Goal: Check status: Check status

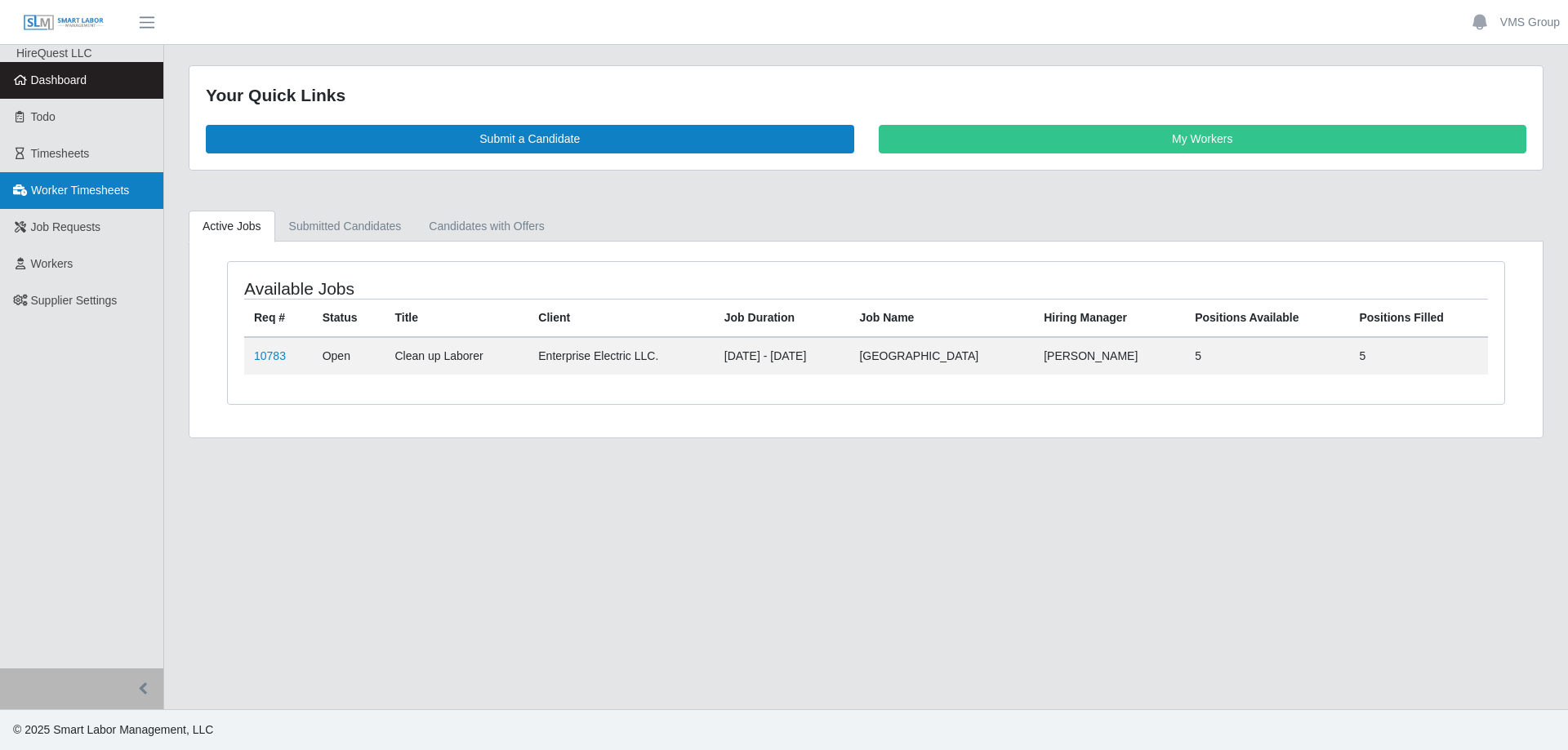
click at [130, 205] on link "Worker Timesheets" at bounding box center [81, 190] width 164 height 37
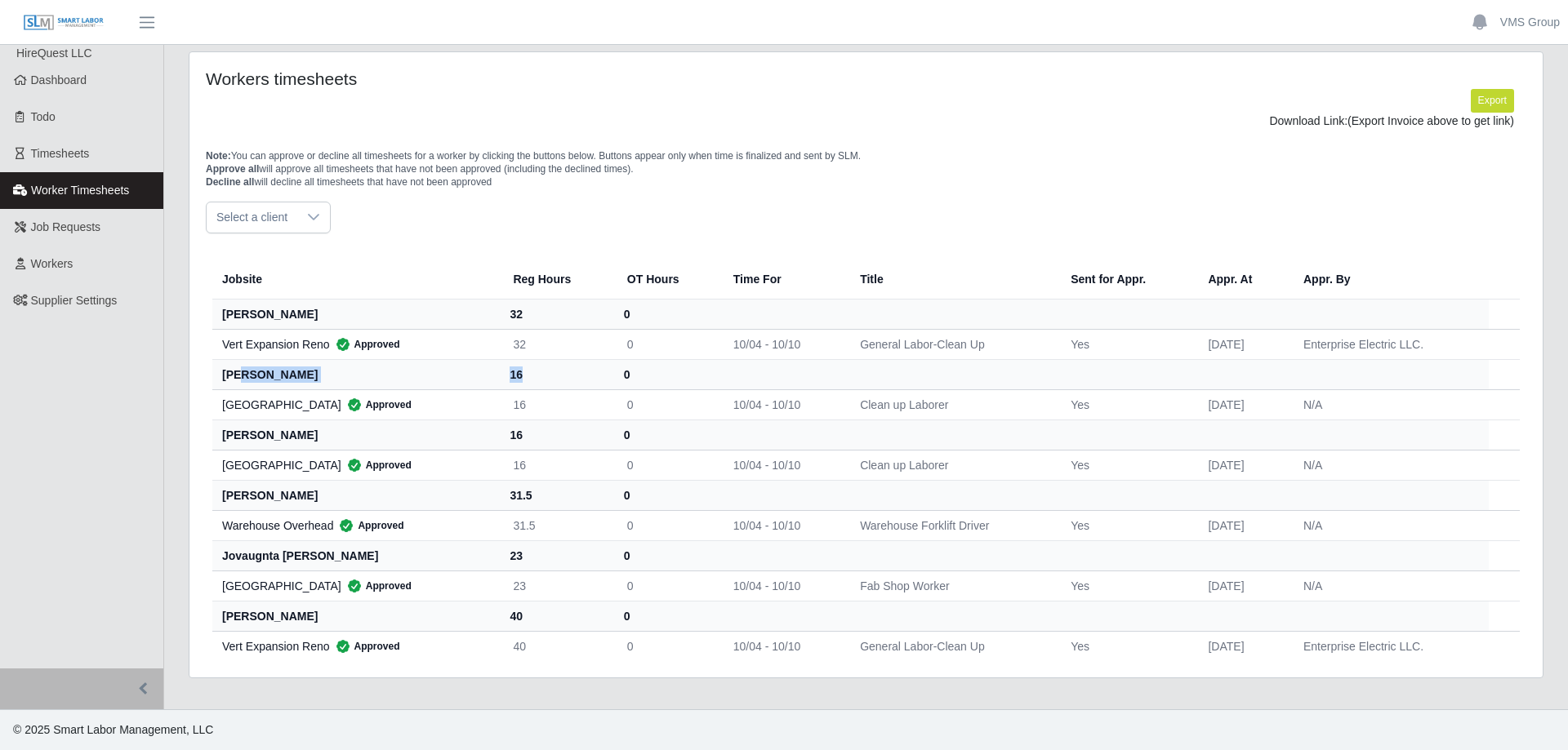
drag, startPoint x: 240, startPoint y: 371, endPoint x: 554, endPoint y: 377, distance: 314.1
click at [554, 377] on tr "[PERSON_NAME] 16 0" at bounding box center [865, 374] width 1307 height 30
